Goal: Transaction & Acquisition: Register for event/course

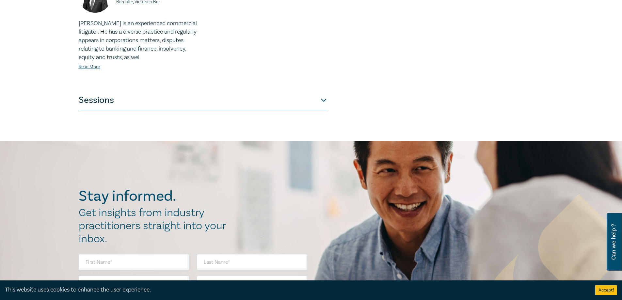
click at [304, 93] on button "Sessions" at bounding box center [203, 100] width 248 height 20
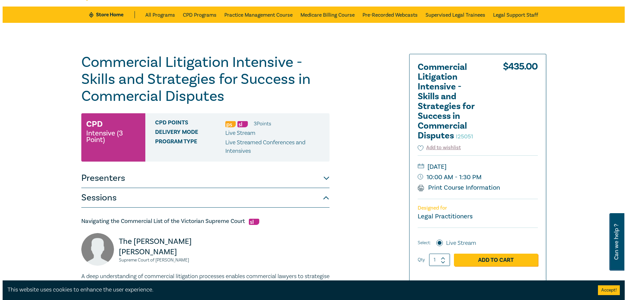
scroll to position [196, 0]
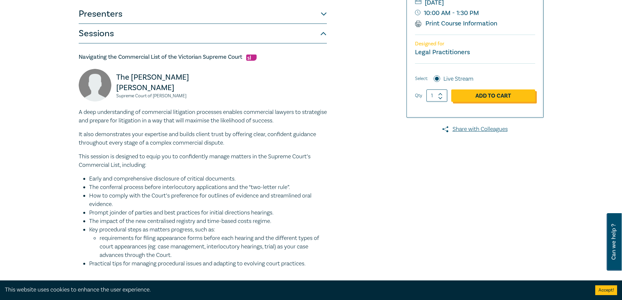
click at [477, 99] on link "Add to Cart" at bounding box center [493, 95] width 84 height 12
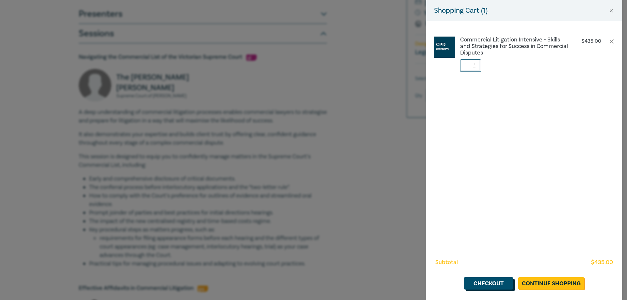
click at [490, 281] on link "Checkout" at bounding box center [488, 283] width 49 height 12
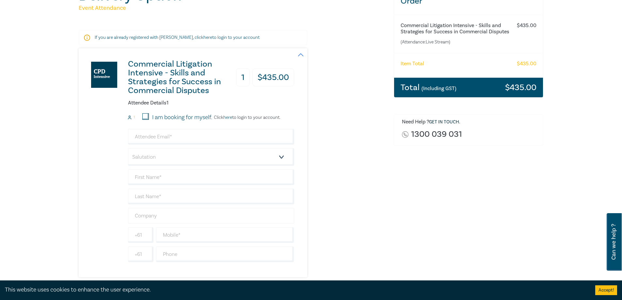
scroll to position [163, 0]
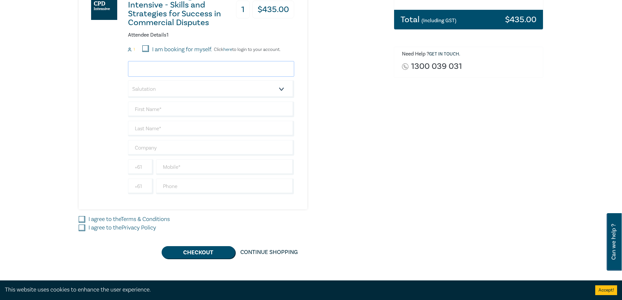
click at [238, 64] on input "email" at bounding box center [211, 69] width 166 height 16
type input "accountspayable@maddenslawyers.com.au"
select select "Mr."
type input "Jordan"
type input "Paunov"
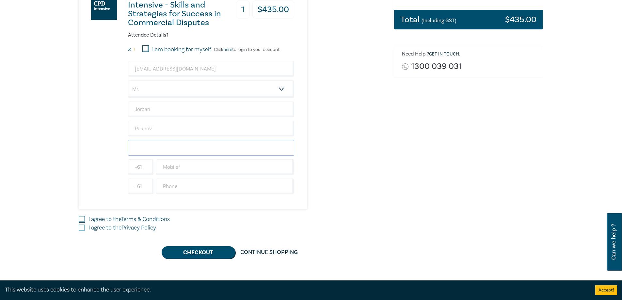
click at [154, 145] on input "text" at bounding box center [211, 148] width 166 height 16
type input "Maddens Lawyers"
type input "0490158548"
type input "55602000"
click at [82, 222] on input "I agree to the Terms & Conditions" at bounding box center [82, 219] width 7 height 7
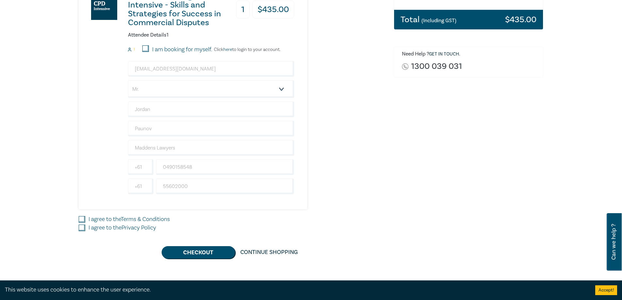
checkbox input "true"
click at [83, 224] on div "I agree to the Privacy Policy" at bounding box center [232, 228] width 307 height 8
click at [84, 226] on input "I agree to the Privacy Policy" at bounding box center [82, 228] width 7 height 7
checkbox input "true"
click at [197, 253] on button "Checkout" at bounding box center [198, 252] width 73 height 12
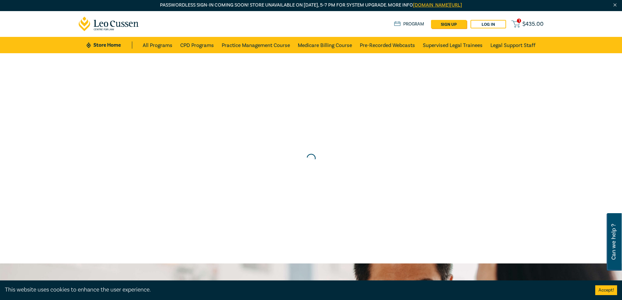
scroll to position [0, 0]
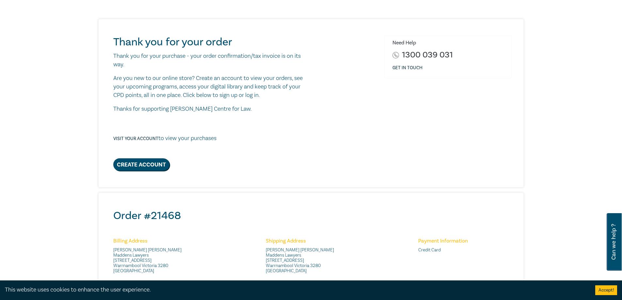
scroll to position [261, 0]
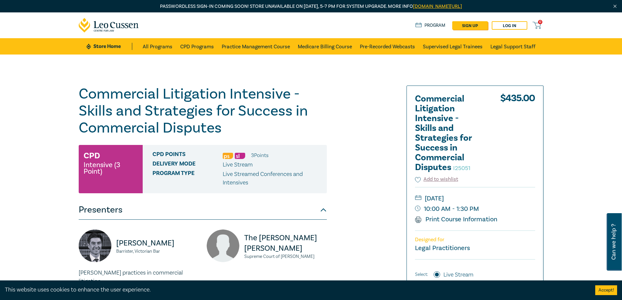
scroll to position [65, 0]
